Goal: Find specific page/section: Find specific page/section

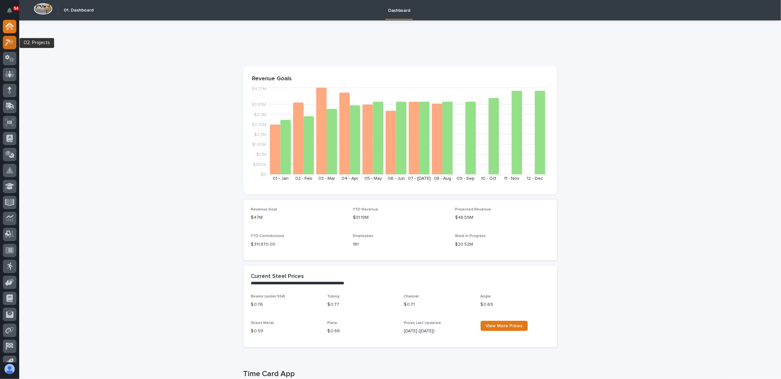
click at [13, 39] on icon at bounding box center [9, 42] width 9 height 7
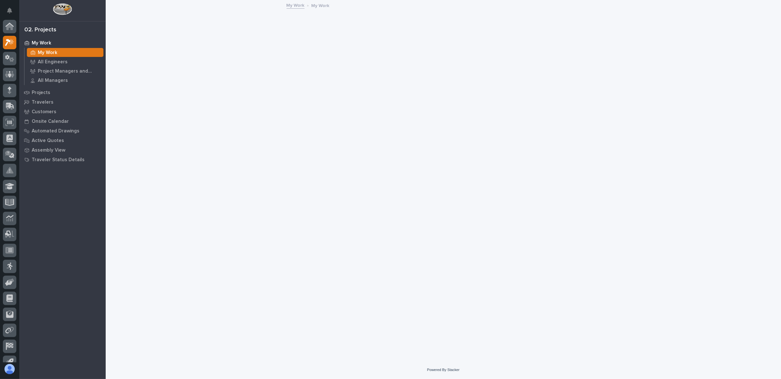
scroll to position [16, 0]
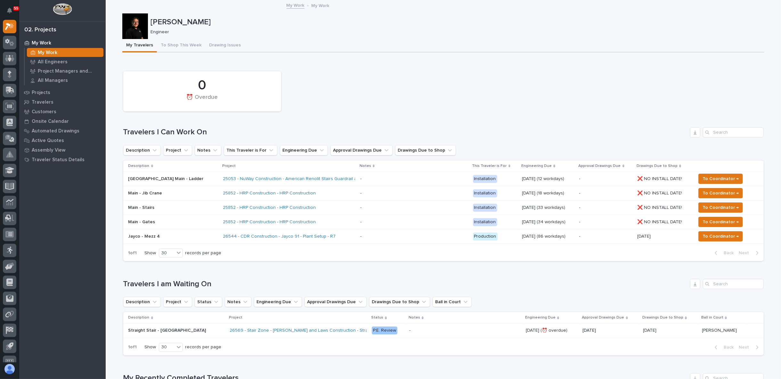
click at [353, 232] on div "26544 - CDR Construction - Jayco 91 - Plant Setup - R7" at bounding box center [289, 236] width 132 height 11
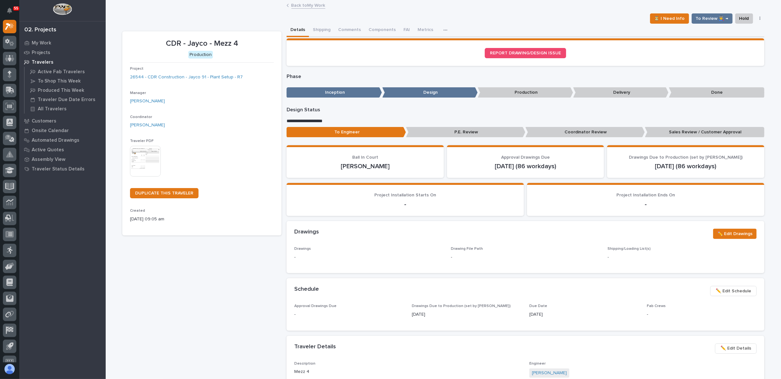
click at [306, 7] on link "Back to My Work" at bounding box center [308, 4] width 34 height 7
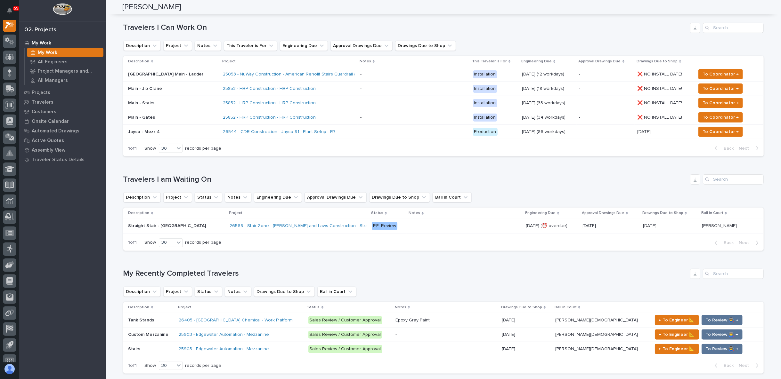
scroll to position [59, 0]
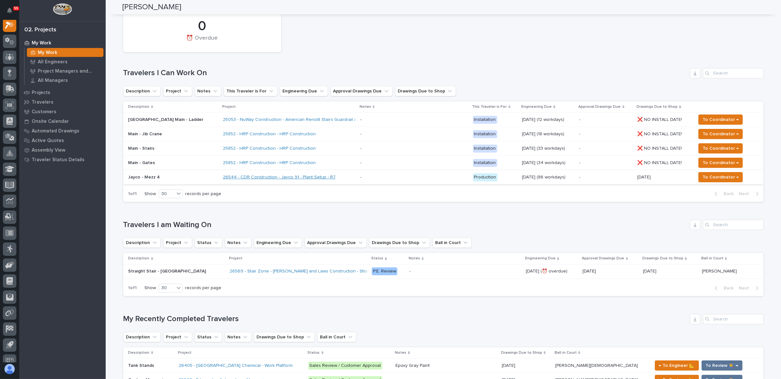
click at [223, 175] on link "26544 - CDR Construction - Jayco 91 - Plant Setup - R7" at bounding box center [279, 177] width 113 height 5
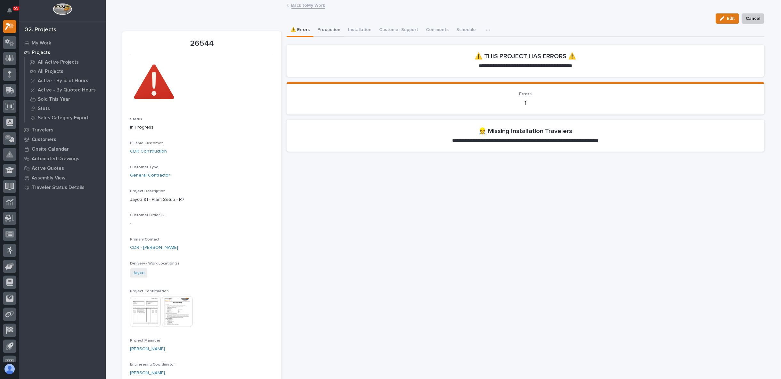
click at [336, 29] on button "Production" at bounding box center [328, 30] width 31 height 13
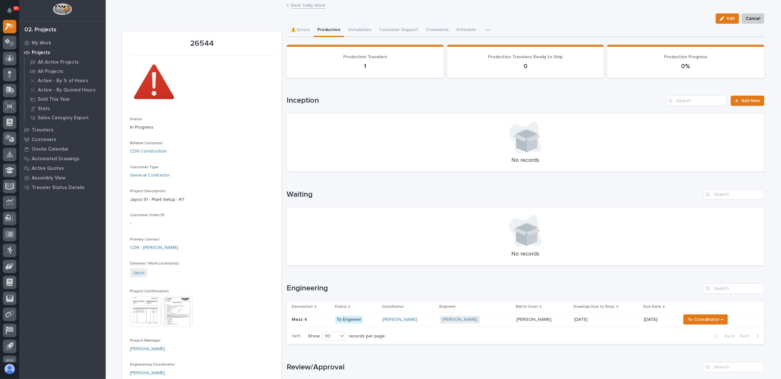
click at [298, 5] on link "Back to My Work" at bounding box center [308, 4] width 34 height 7
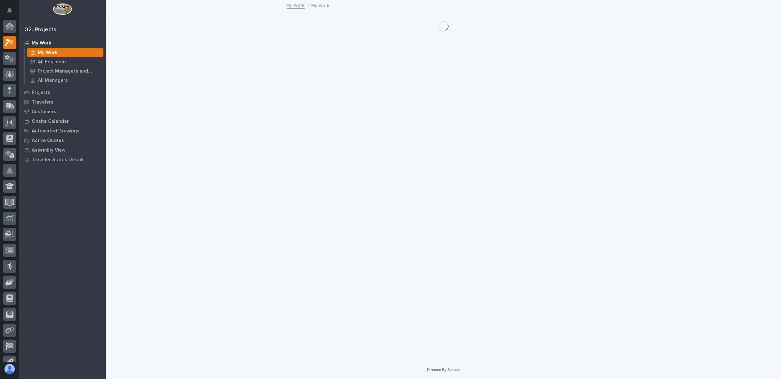
scroll to position [17, 0]
